Goal: Register for event/course

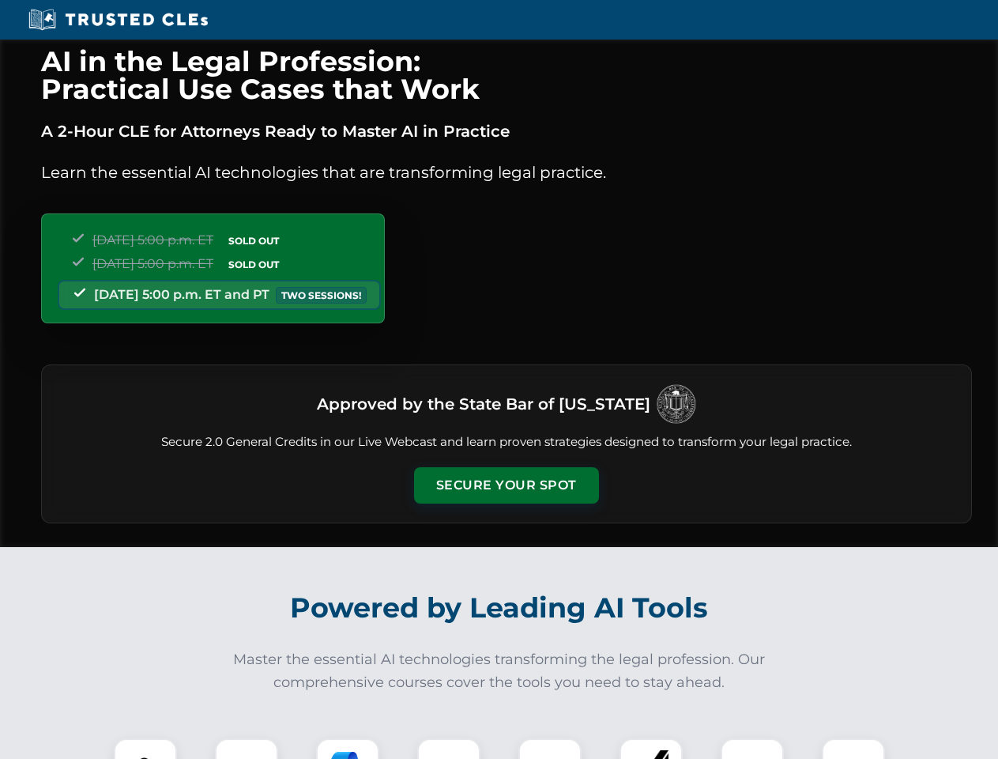
click at [506, 485] on button "Secure Your Spot" at bounding box center [506, 485] width 185 height 36
click at [145, 748] on img at bounding box center [145, 770] width 46 height 46
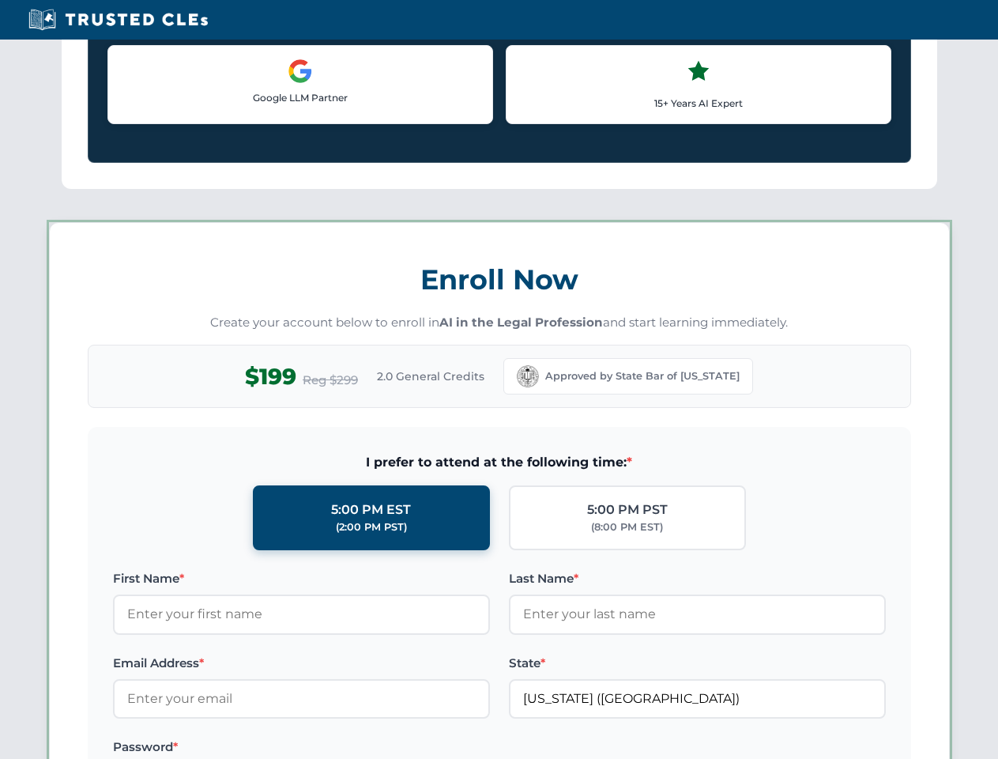
click at [348, 748] on label "Password *" at bounding box center [301, 746] width 377 height 19
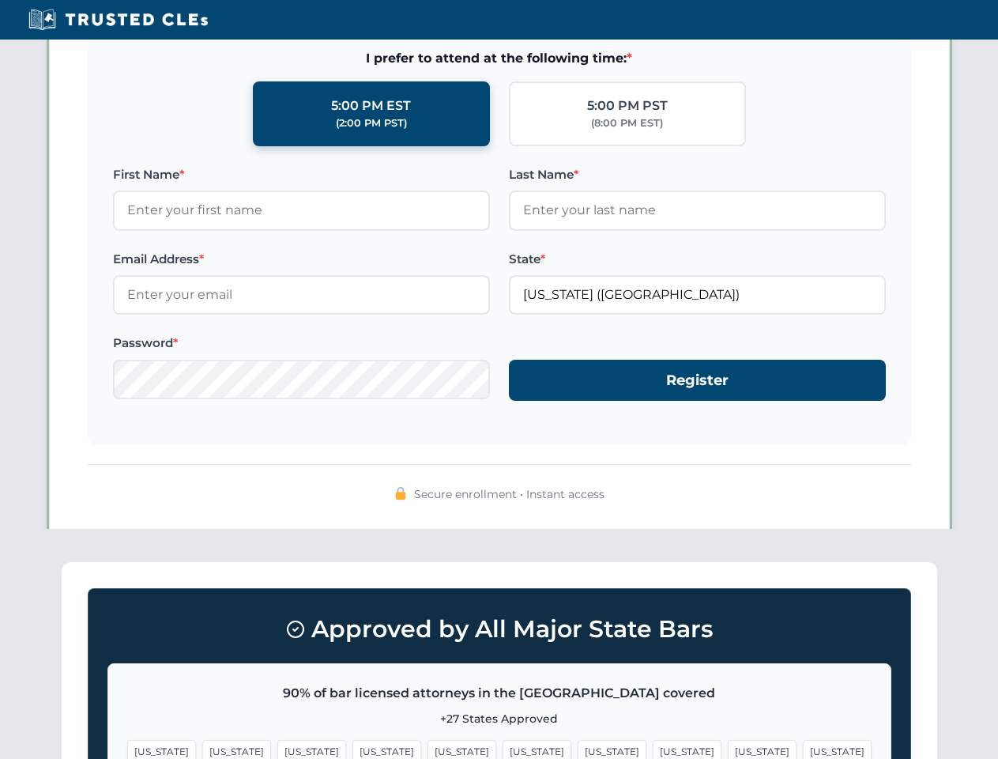
click at [728, 748] on span "[US_STATE]" at bounding box center [762, 751] width 69 height 23
